Goal: Find specific page/section: Find specific page/section

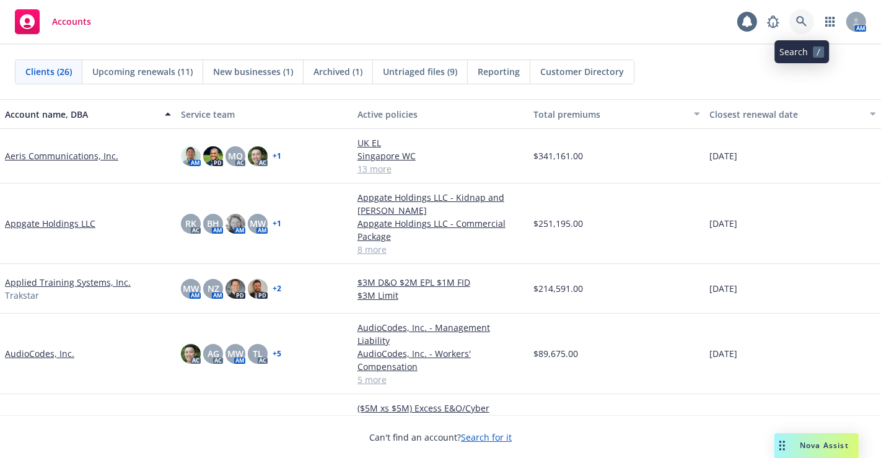
click at [798, 25] on icon at bounding box center [801, 21] width 11 height 11
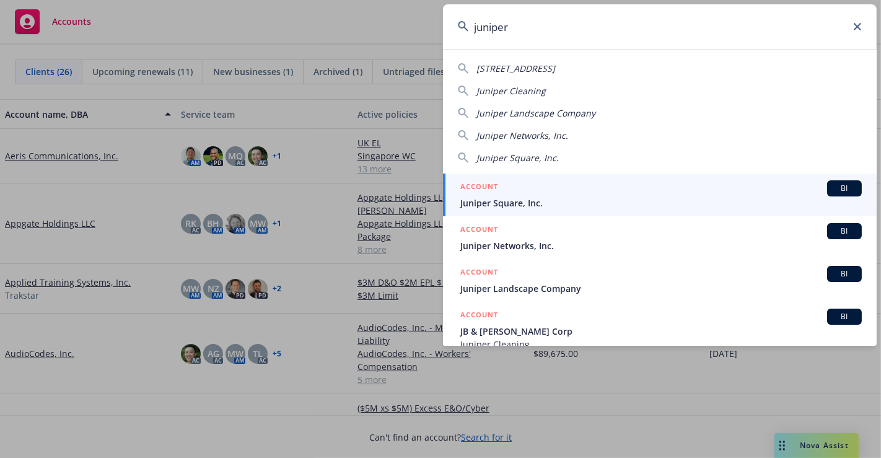
type input "juniper"
click at [602, 197] on span "Juniper Square, Inc." at bounding box center [661, 202] width 402 height 13
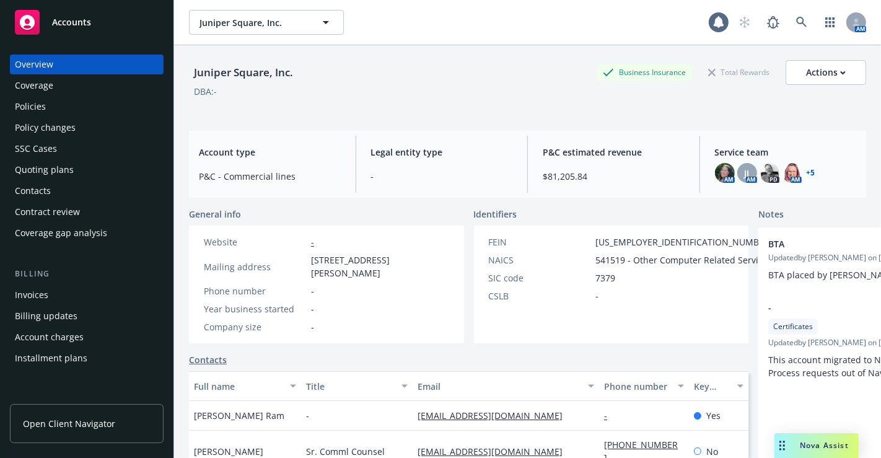
click at [112, 107] on div "Policies" at bounding box center [87, 107] width 144 height 20
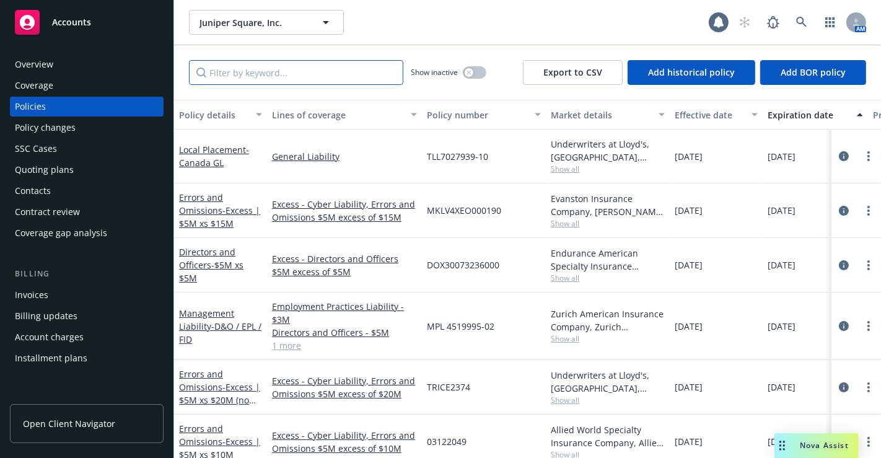
click at [232, 83] on input "Filter by keyword..." at bounding box center [296, 72] width 214 height 25
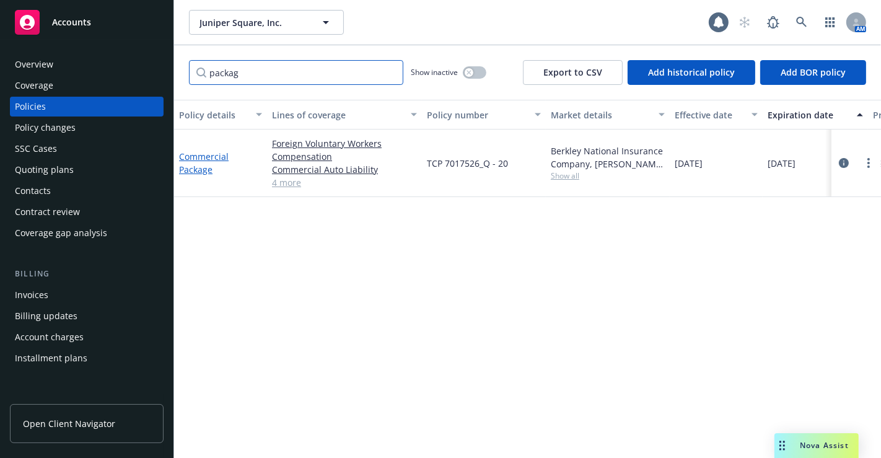
type input "packag"
click at [194, 157] on link "Commercial Package" at bounding box center [204, 163] width 50 height 25
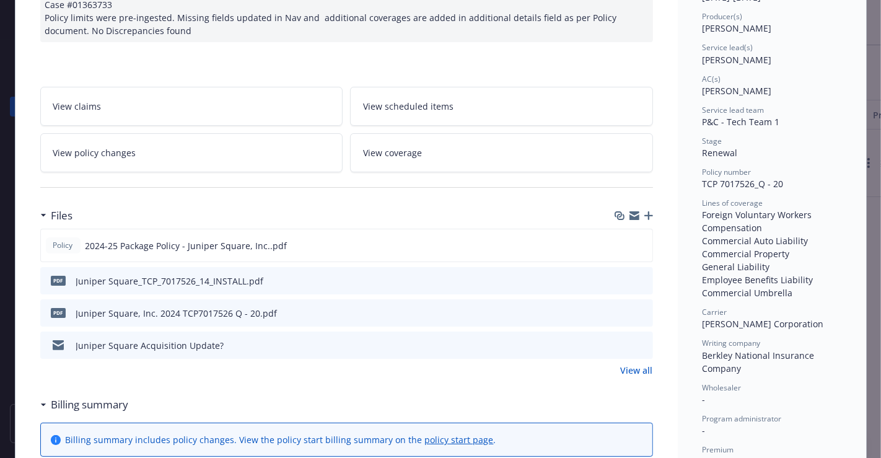
scroll to position [165, 0]
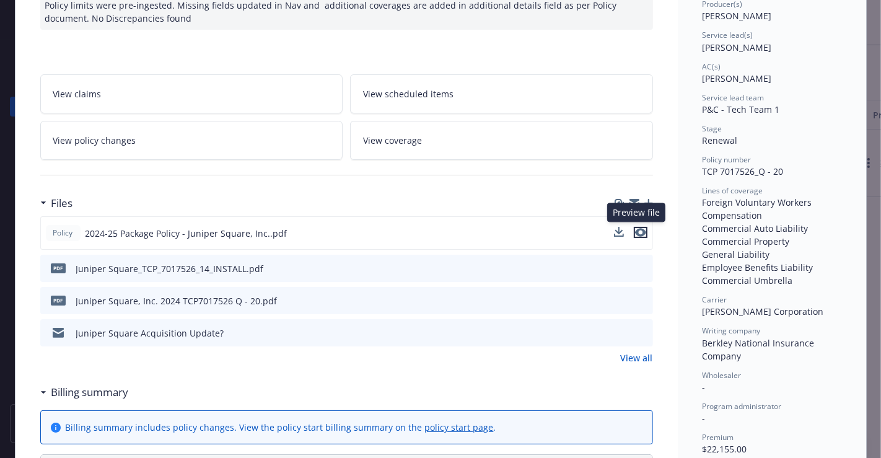
click at [641, 228] on icon "preview file" at bounding box center [640, 232] width 11 height 9
